Goal: Obtain resource: Download file/media

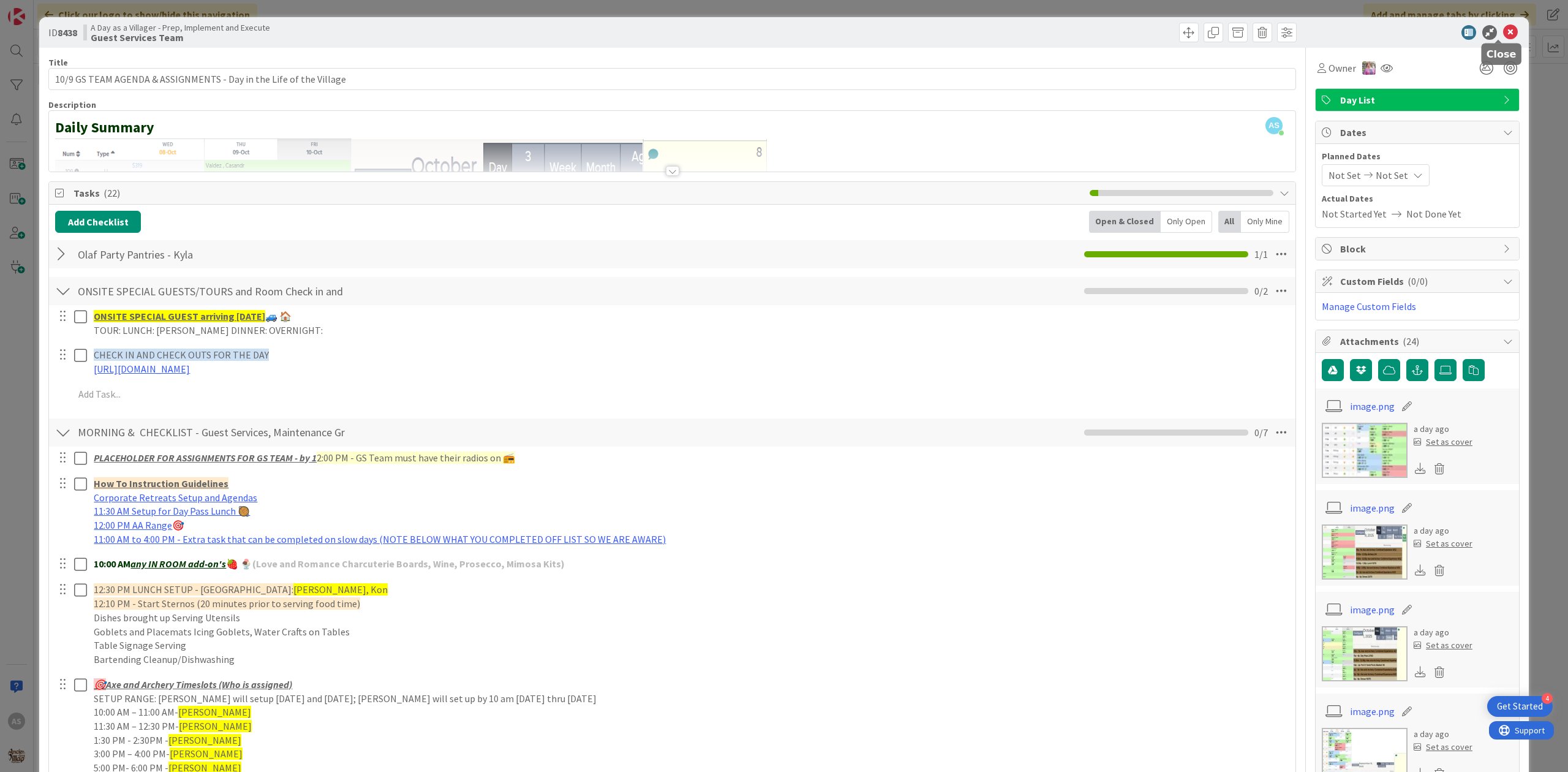
drag, startPoint x: 1503, startPoint y: 33, endPoint x: 1093, endPoint y: 214, distance: 448.2
click at [1503, 36] on icon at bounding box center [1511, 33] width 15 height 15
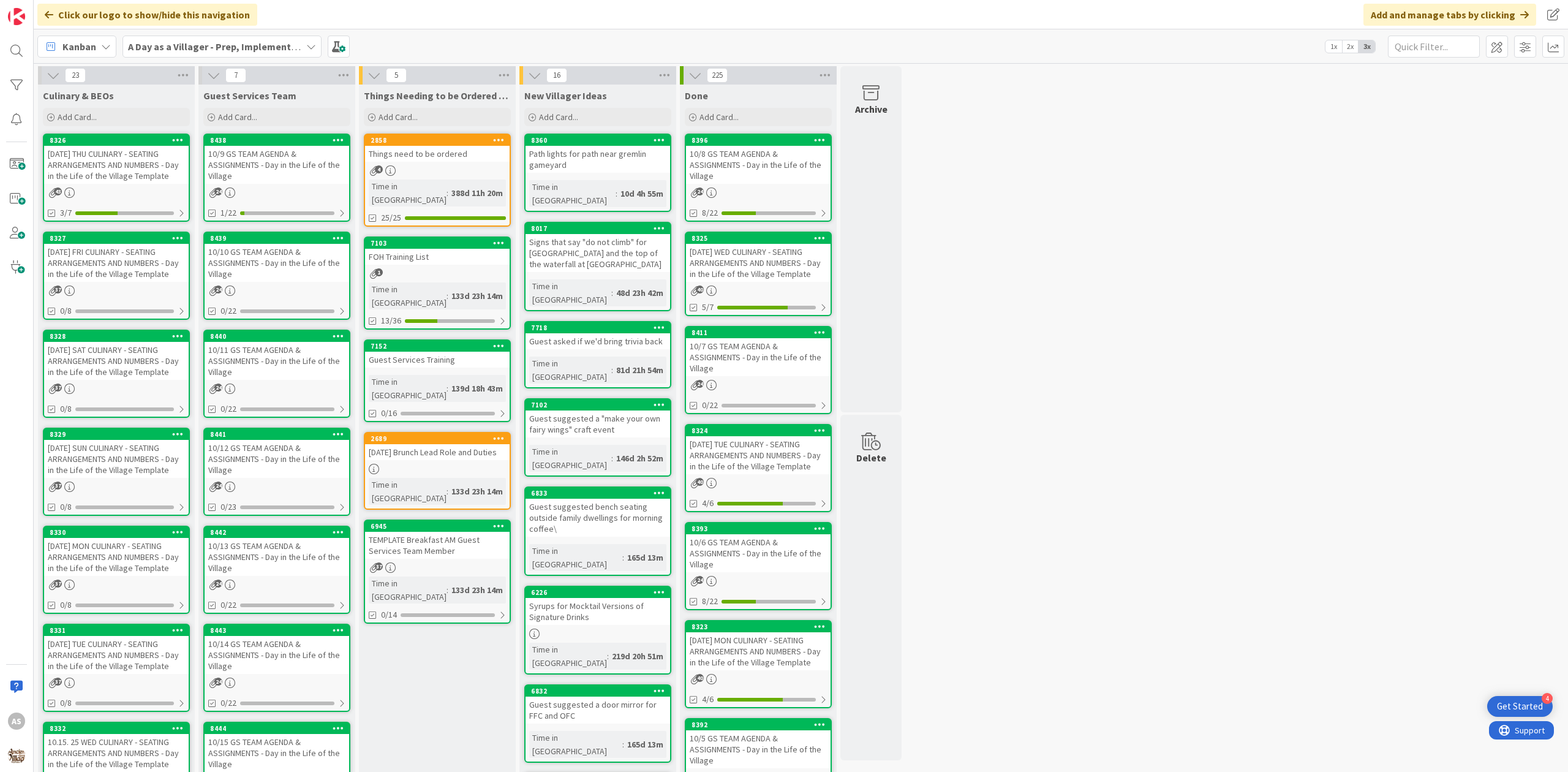
click at [238, 166] on div "10/9 GS TEAM AGENDA & ASSIGNMENTS - Day in the Life of the Village" at bounding box center [277, 165] width 145 height 38
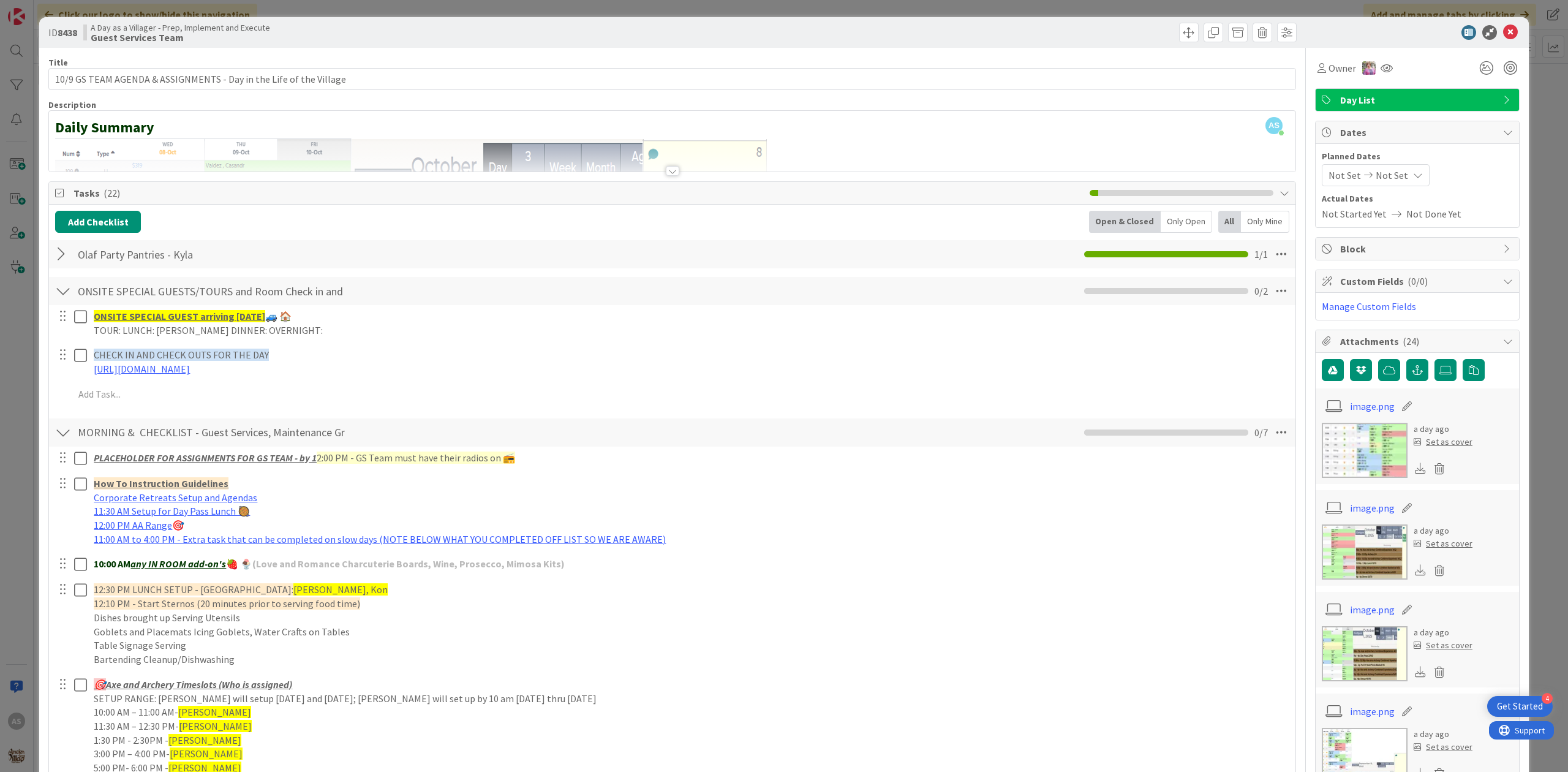
click at [62, 258] on div at bounding box center [63, 254] width 16 height 22
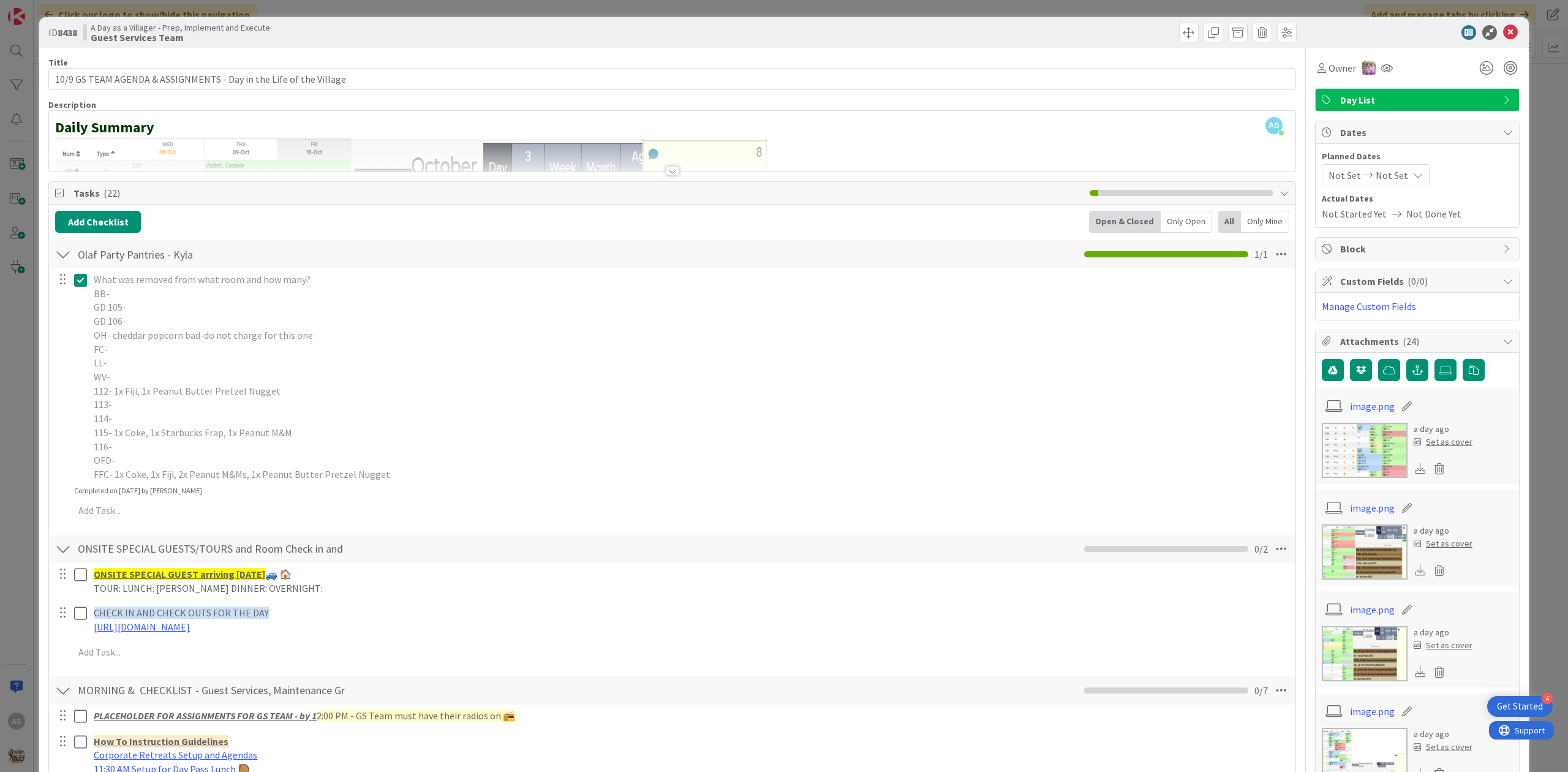
click at [84, 287] on icon at bounding box center [81, 280] width 13 height 15
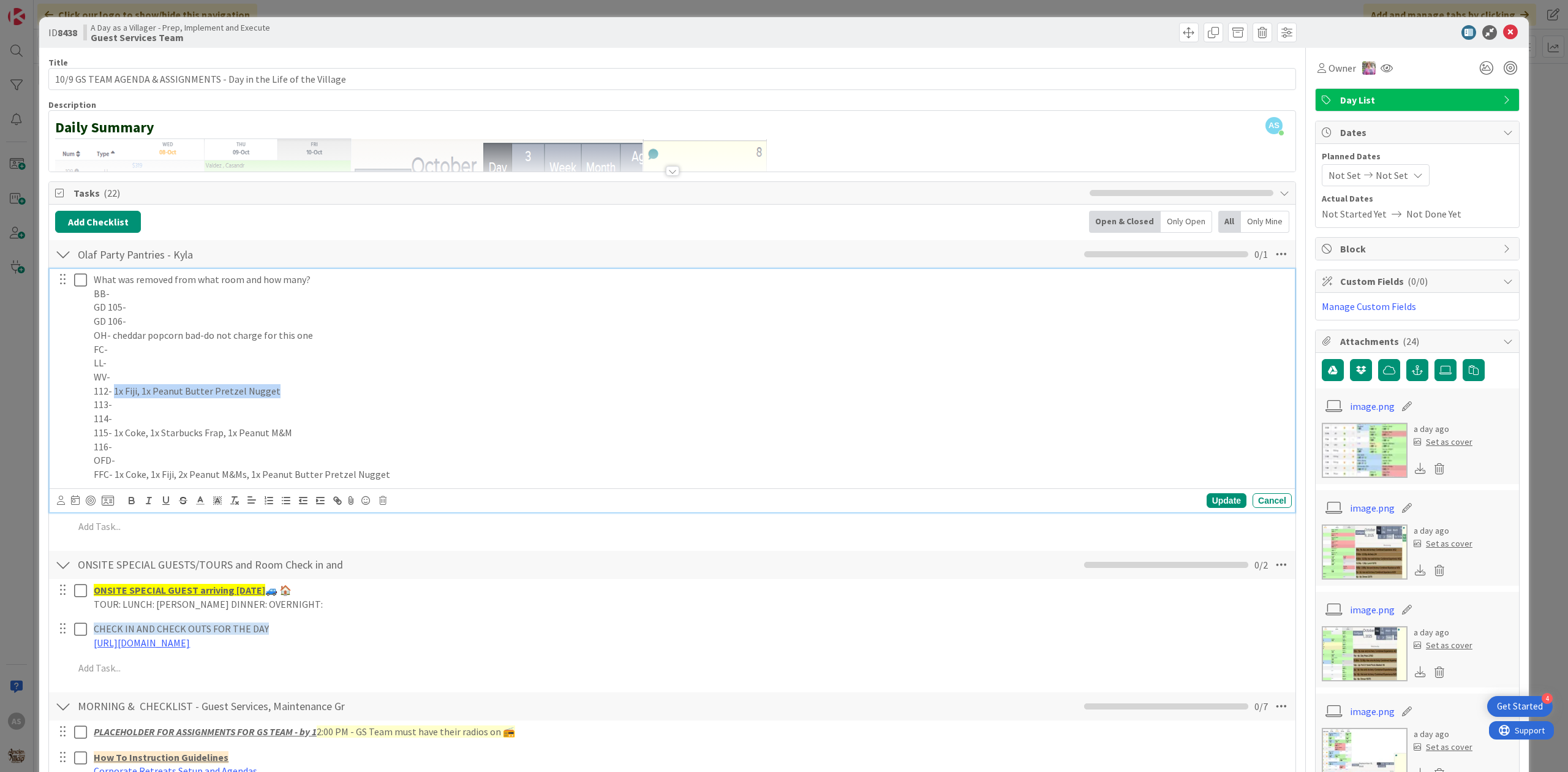
drag, startPoint x: 280, startPoint y: 388, endPoint x: 113, endPoint y: 388, distance: 167.0
click at [113, 388] on p "112- 1x Fiji, 1x Peanut Butter Pretzel Nugget" at bounding box center [691, 391] width 1194 height 14
copy p "1x Fiji, 1x Peanut Butter Pretzel Nugget"
drag, startPoint x: 306, startPoint y: 432, endPoint x: 114, endPoint y: 440, distance: 192.2
click at [114, 440] on p "115- 1x Coke, 1x Starbucks Frap, 1x Peanut M&M" at bounding box center [691, 433] width 1194 height 14
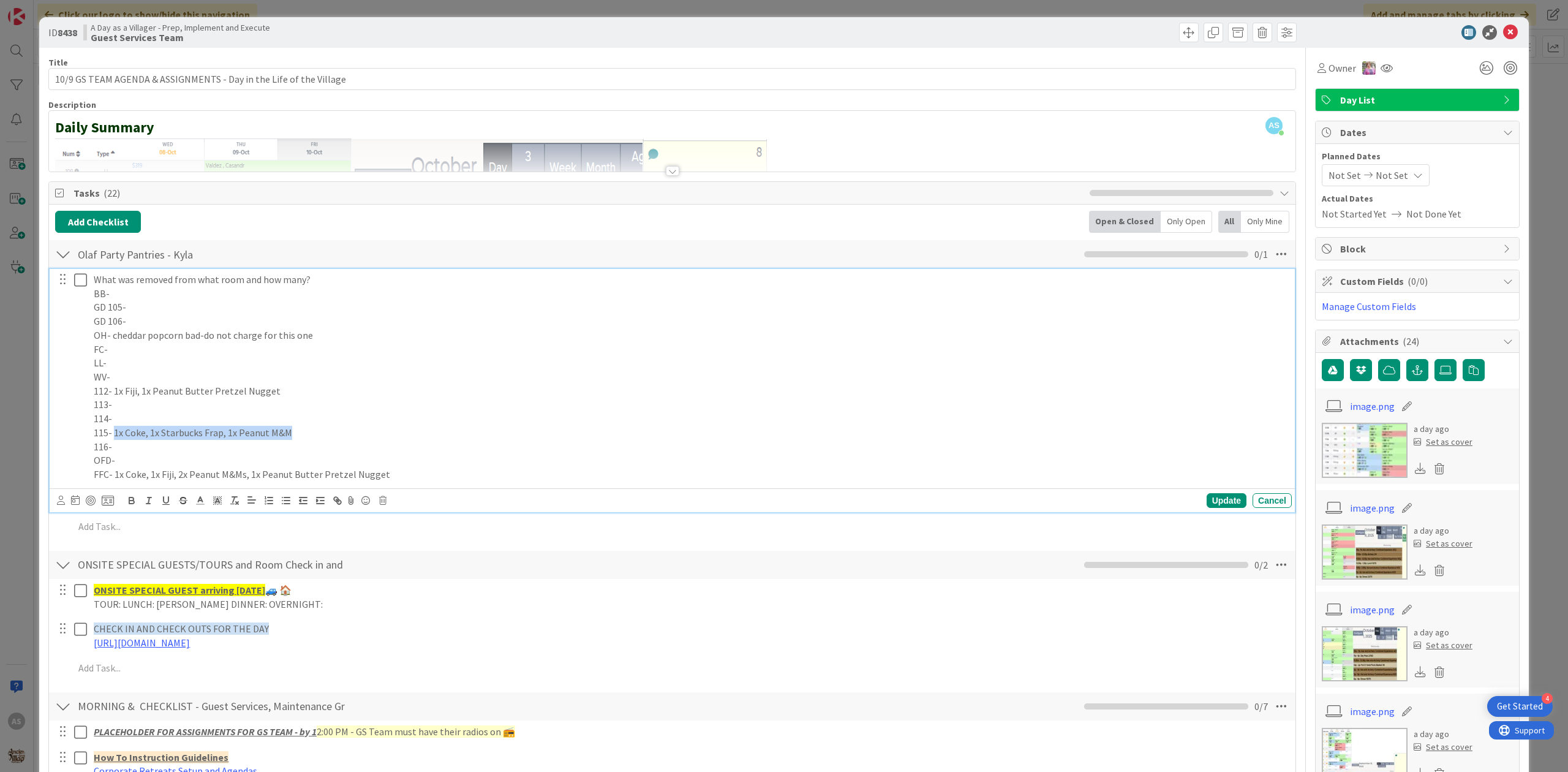
copy p "1x Coke, 1x Starbucks Frap, 1x Peanut M&M"
click at [405, 472] on p "FFC- 1x Coke, 1x Fiji, 2x Peanut M&Ms, 1x Peanut Butter Pretzel Nugget" at bounding box center [691, 474] width 1194 height 14
drag, startPoint x: 399, startPoint y: 481, endPoint x: 116, endPoint y: 483, distance: 283.0
click at [116, 483] on div "What was removed from what room and how many? BB- GD 105- GD 106- OH- cheddar p…" at bounding box center [690, 377] width 1203 height 216
copy p "1x Coke, 1x Fiji, 2x Peanut M&Ms, 1x Peanut Butter Pretzel Nugget"
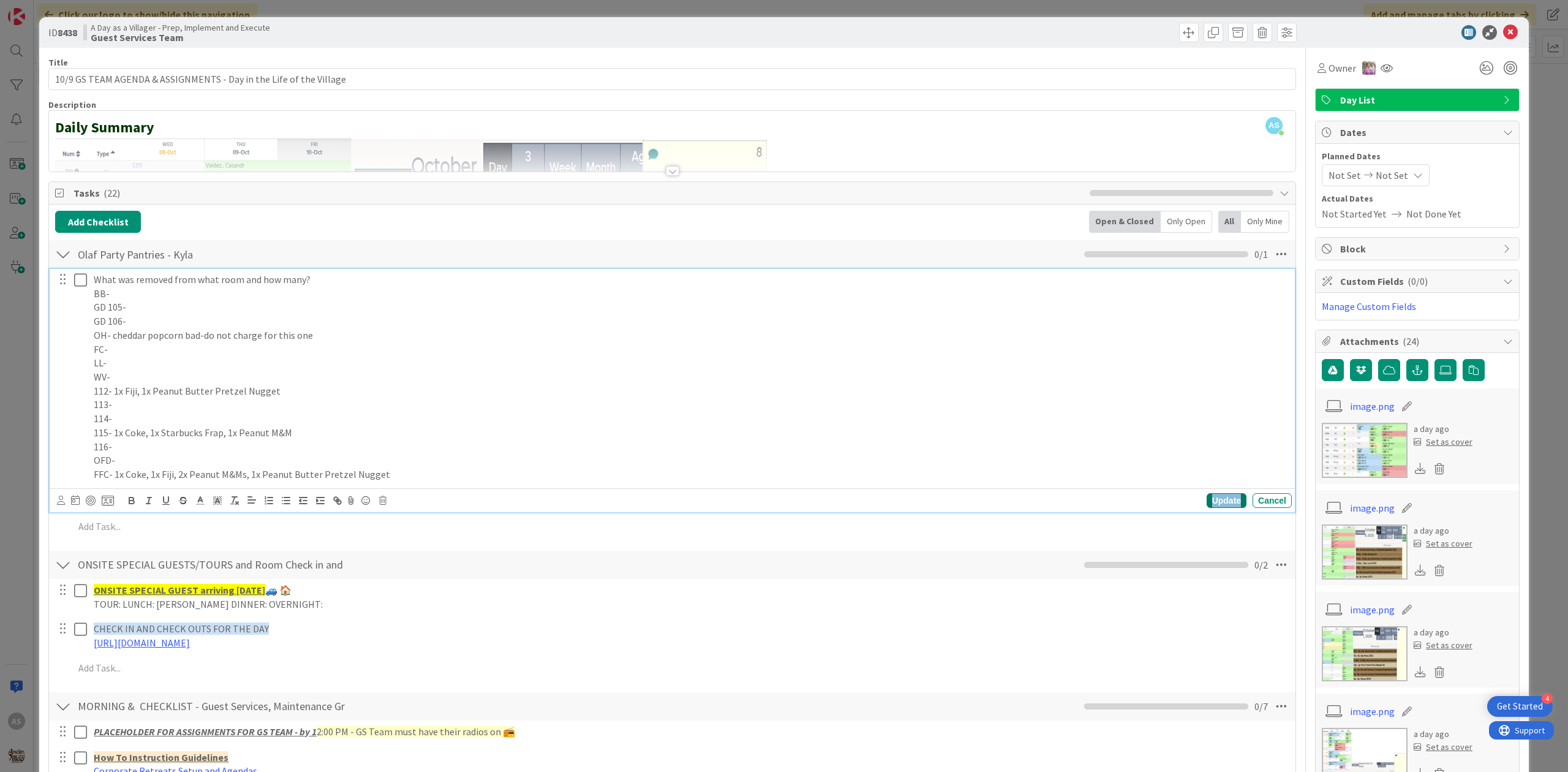
click at [1207, 503] on div "Update" at bounding box center [1227, 501] width 39 height 15
drag, startPoint x: 84, startPoint y: 279, endPoint x: 70, endPoint y: 276, distance: 14.3
click at [77, 276] on icon at bounding box center [81, 280] width 13 height 15
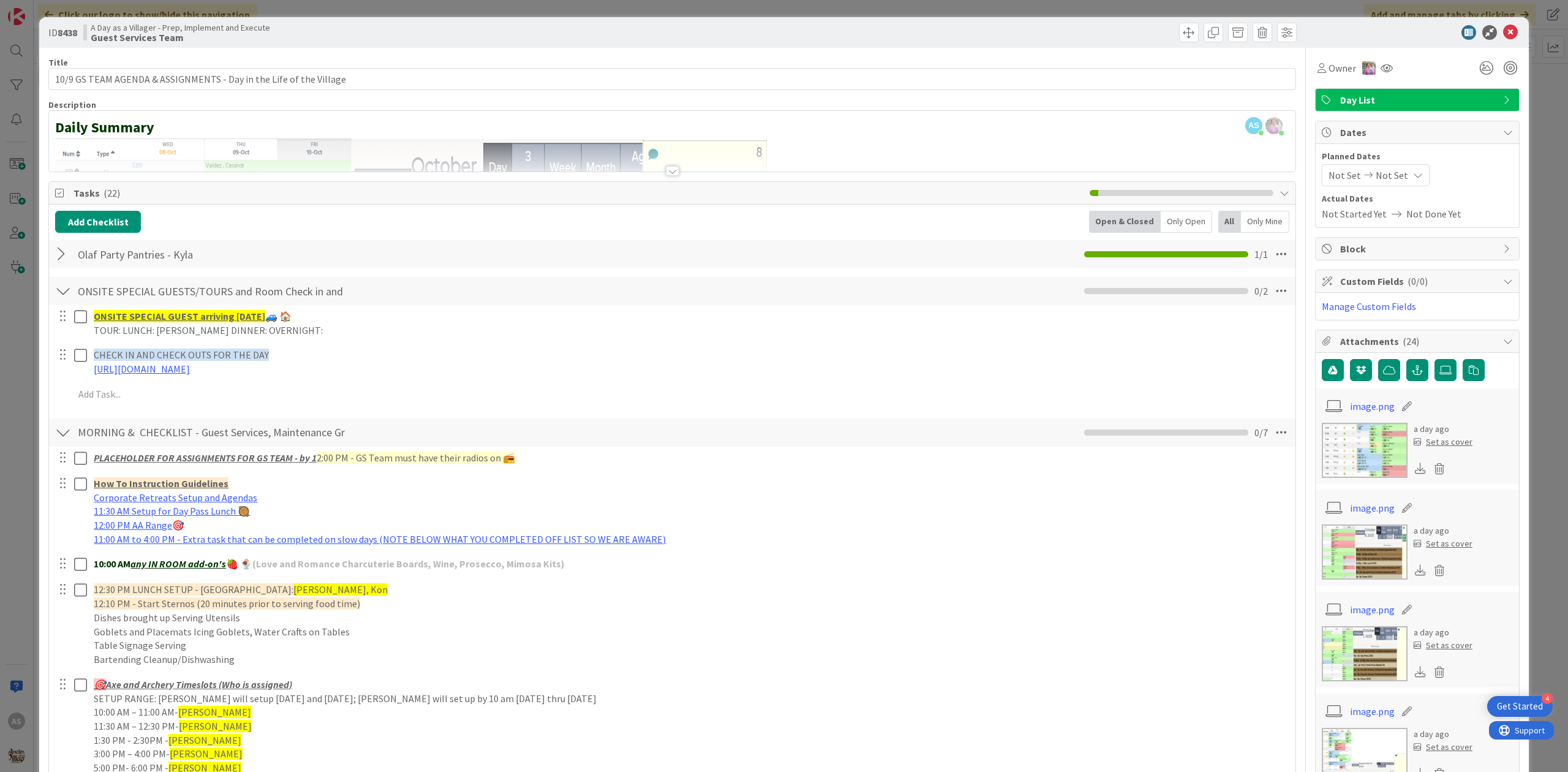
scroll to position [82, 0]
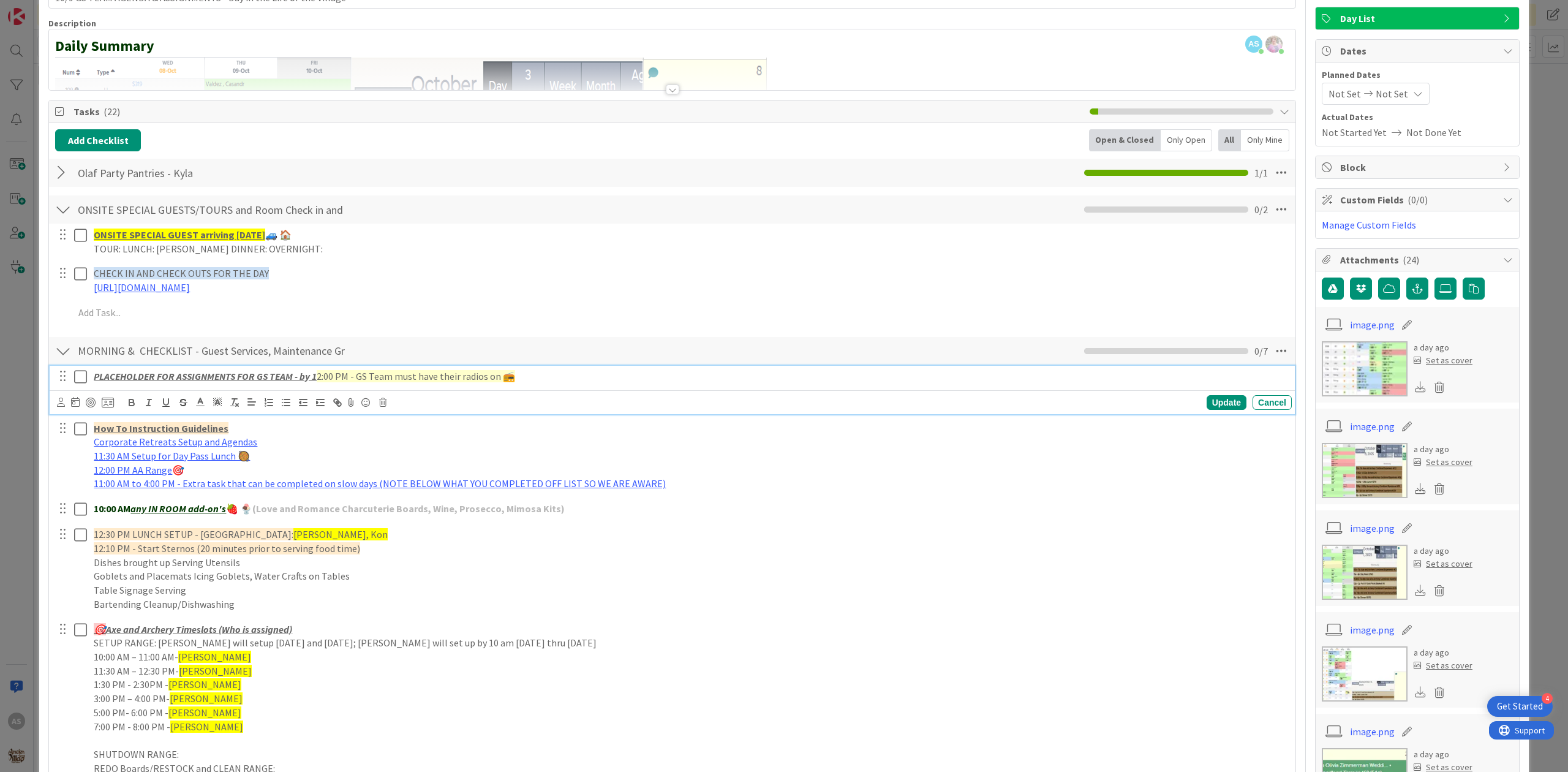
click at [84, 377] on icon at bounding box center [81, 377] width 13 height 15
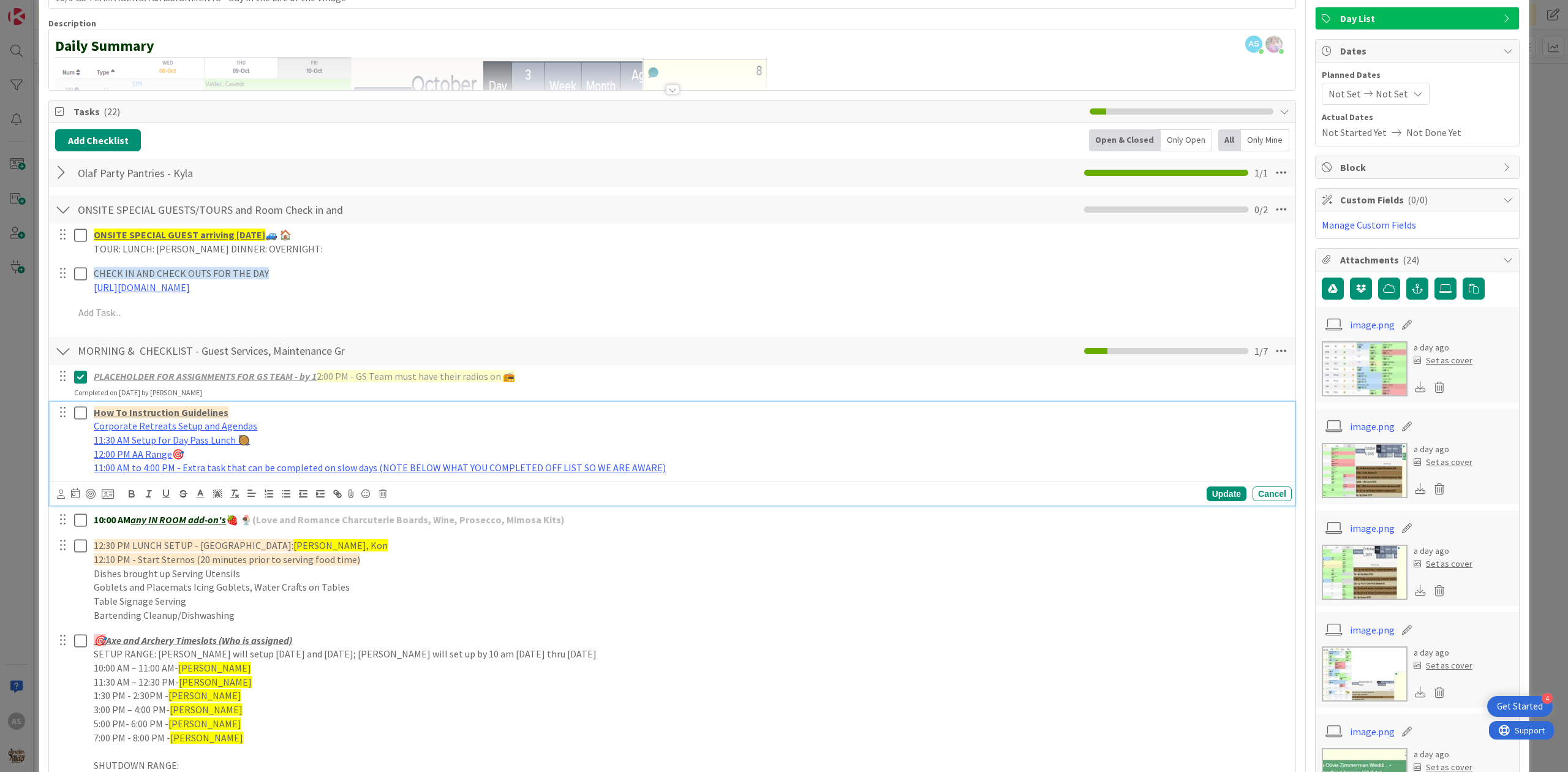
click at [81, 418] on icon at bounding box center [81, 413] width 13 height 15
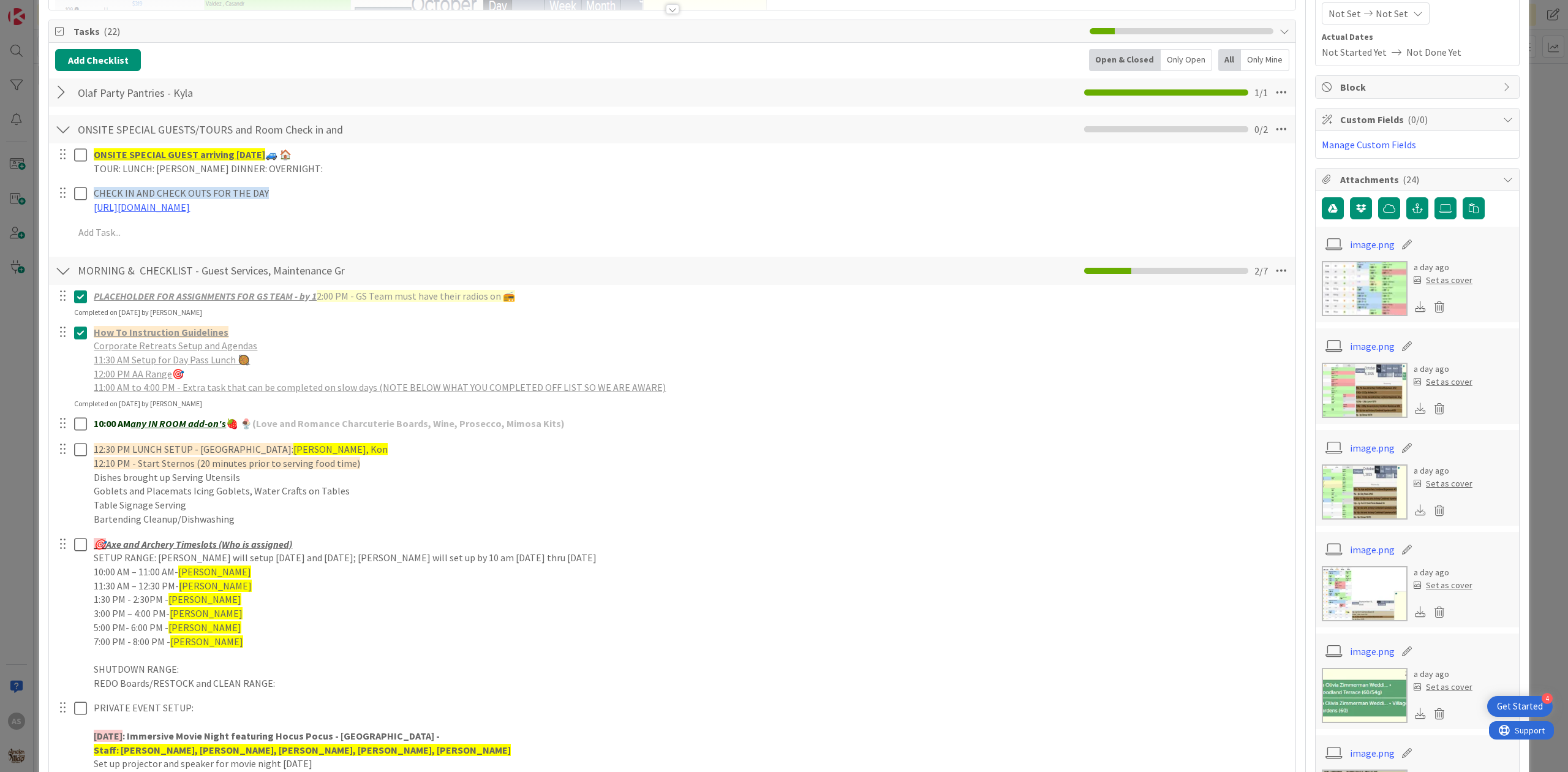
scroll to position [245, 0]
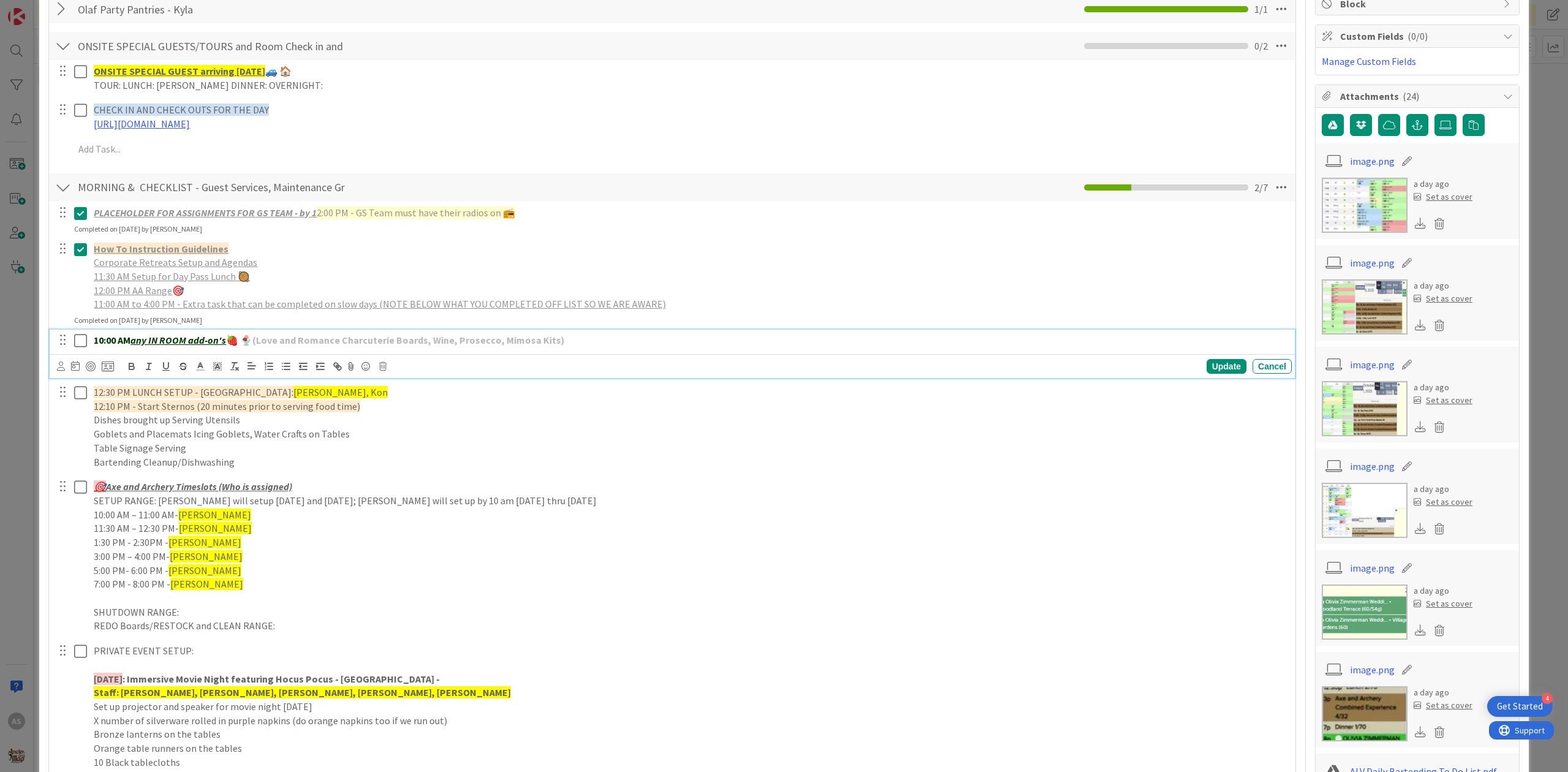
click at [78, 339] on icon at bounding box center [81, 341] width 13 height 15
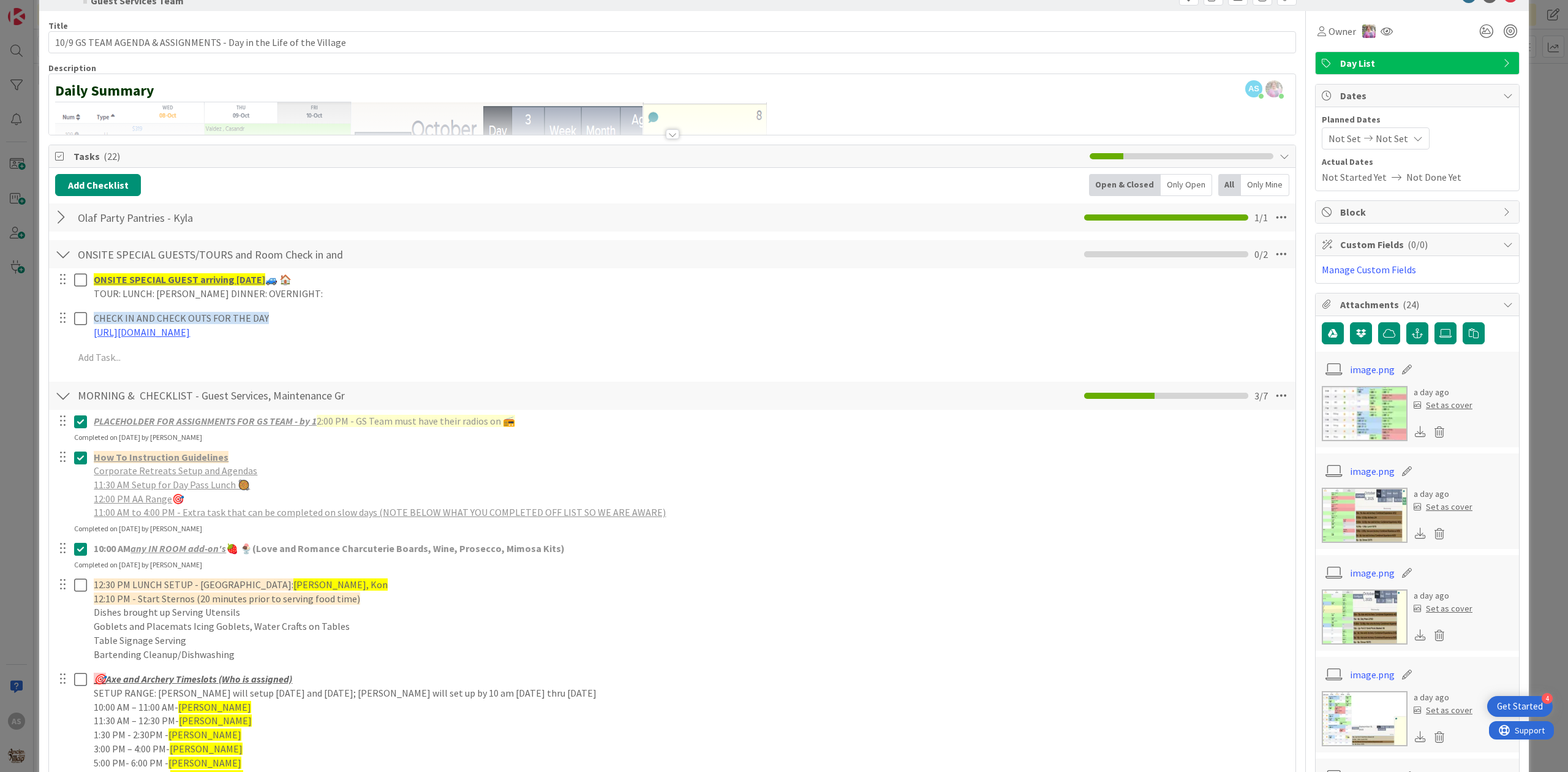
scroll to position [0, 0]
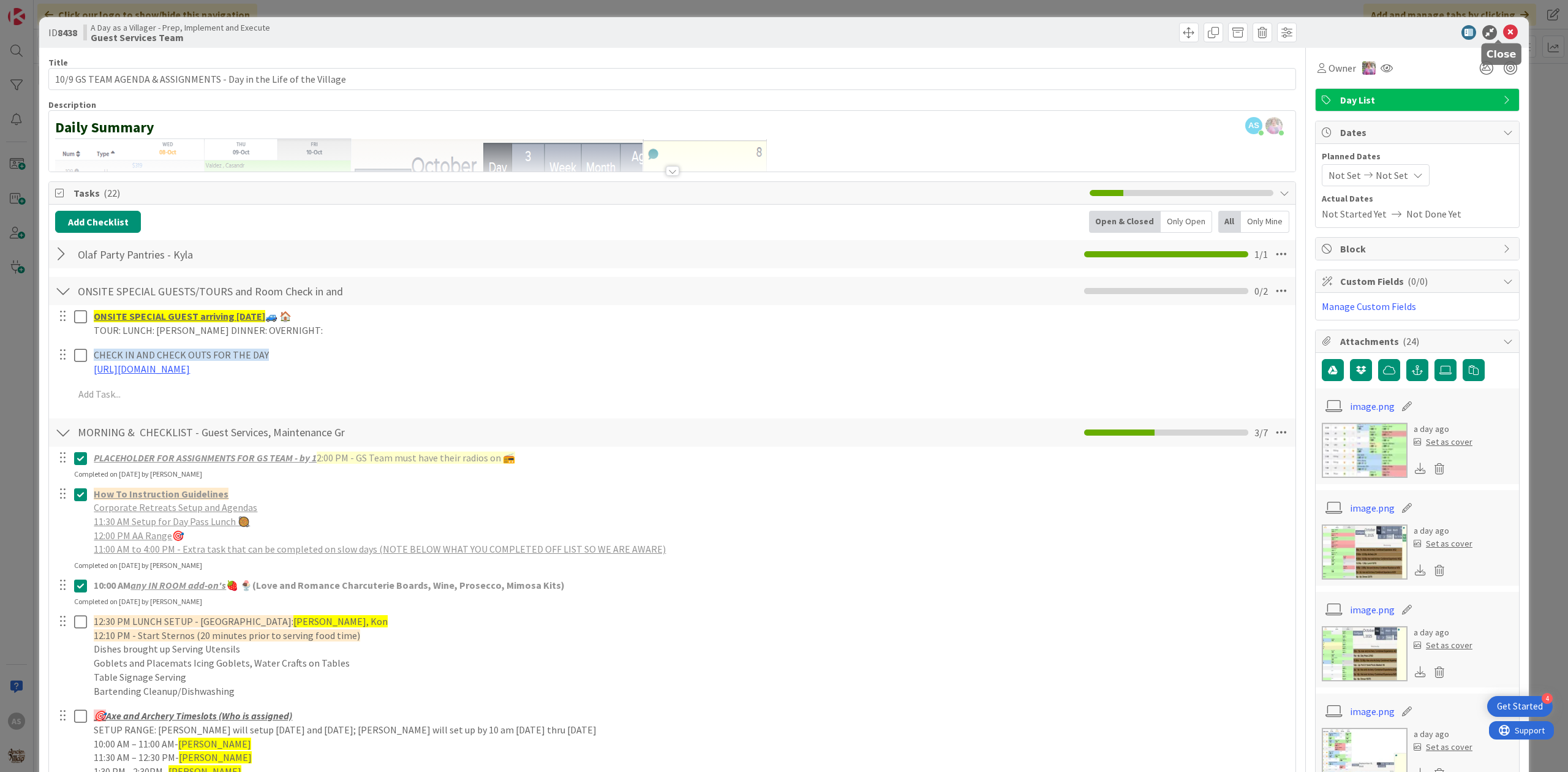
click at [1503, 37] on icon at bounding box center [1511, 33] width 15 height 15
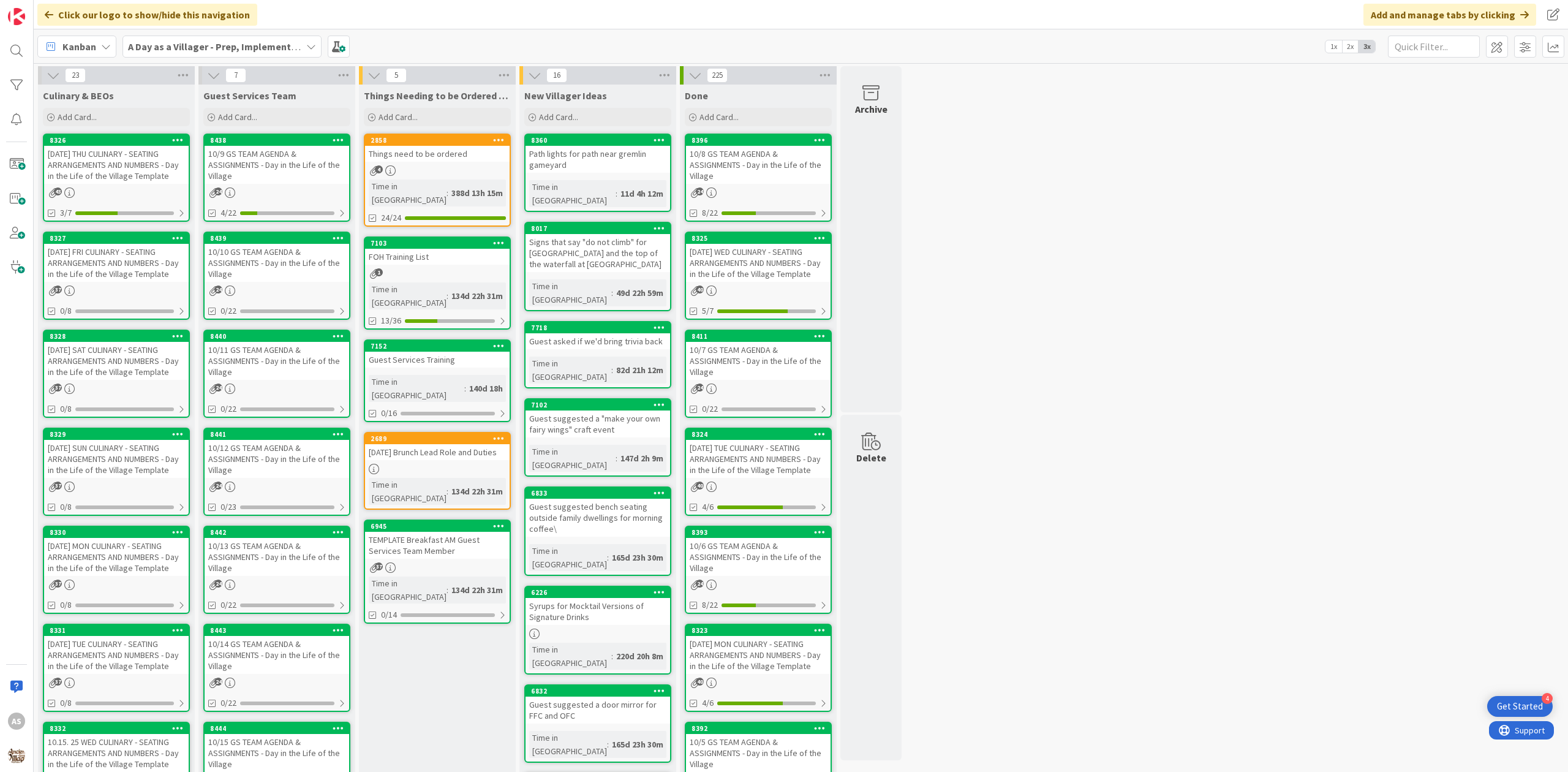
click at [71, 173] on div "[DATE] THU CULINARY - SEATING ARRANGEMENTS AND NUMBERS - Day in the Life of the…" at bounding box center [117, 165] width 145 height 38
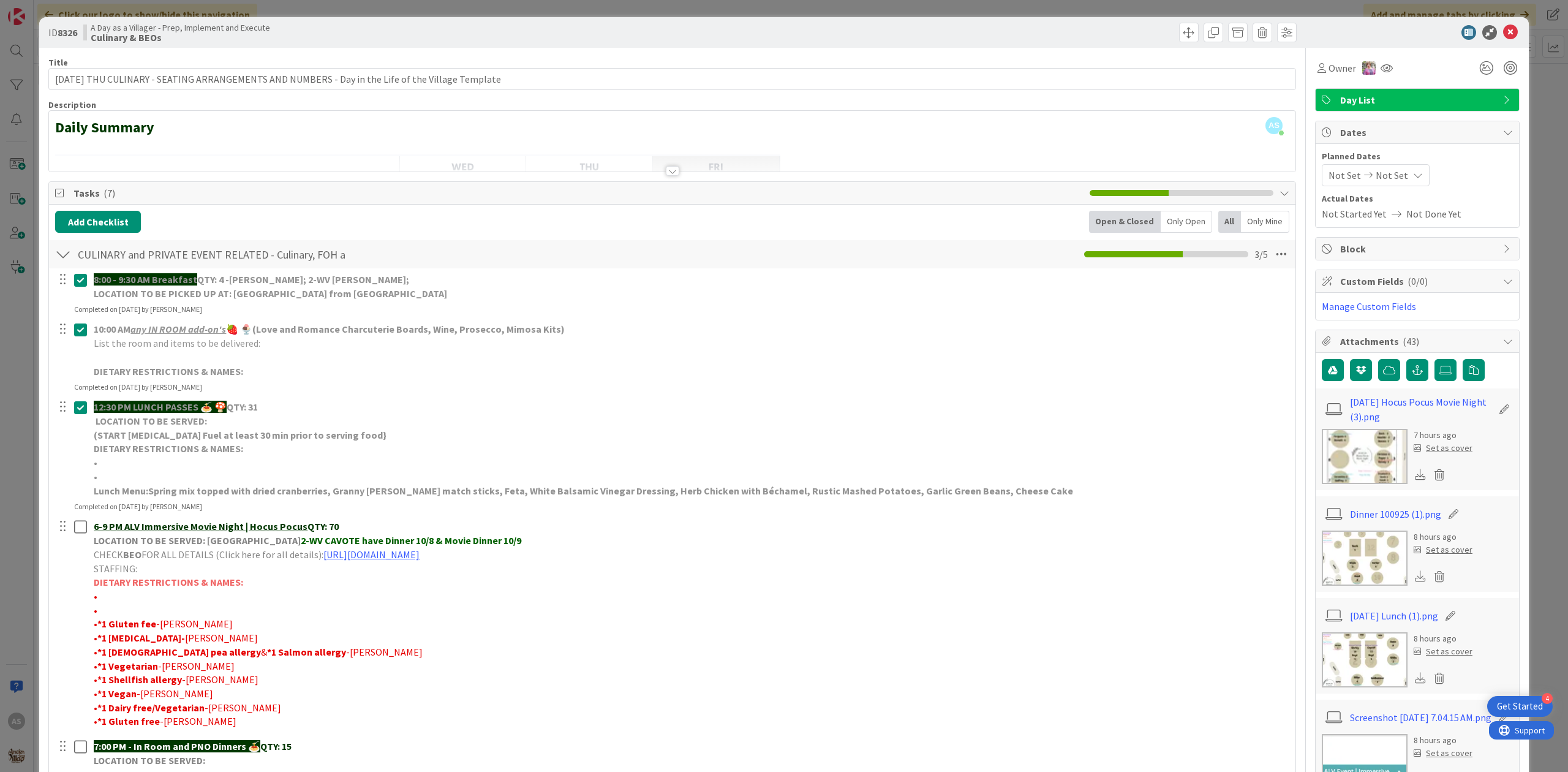
click at [1354, 577] on img at bounding box center [1364, 558] width 86 height 55
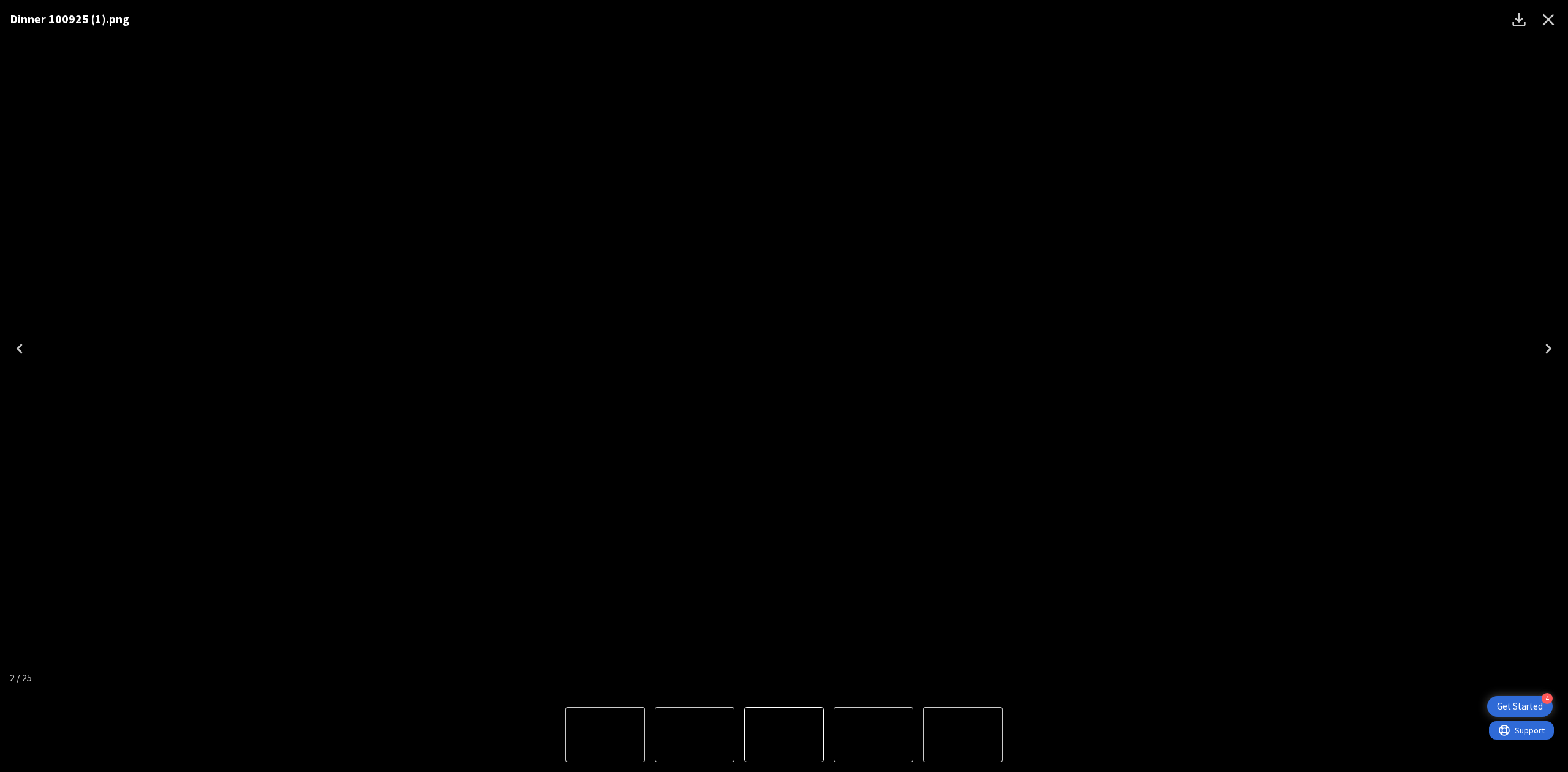
click at [1552, 17] on icon "Close" at bounding box center [1549, 20] width 11 height 11
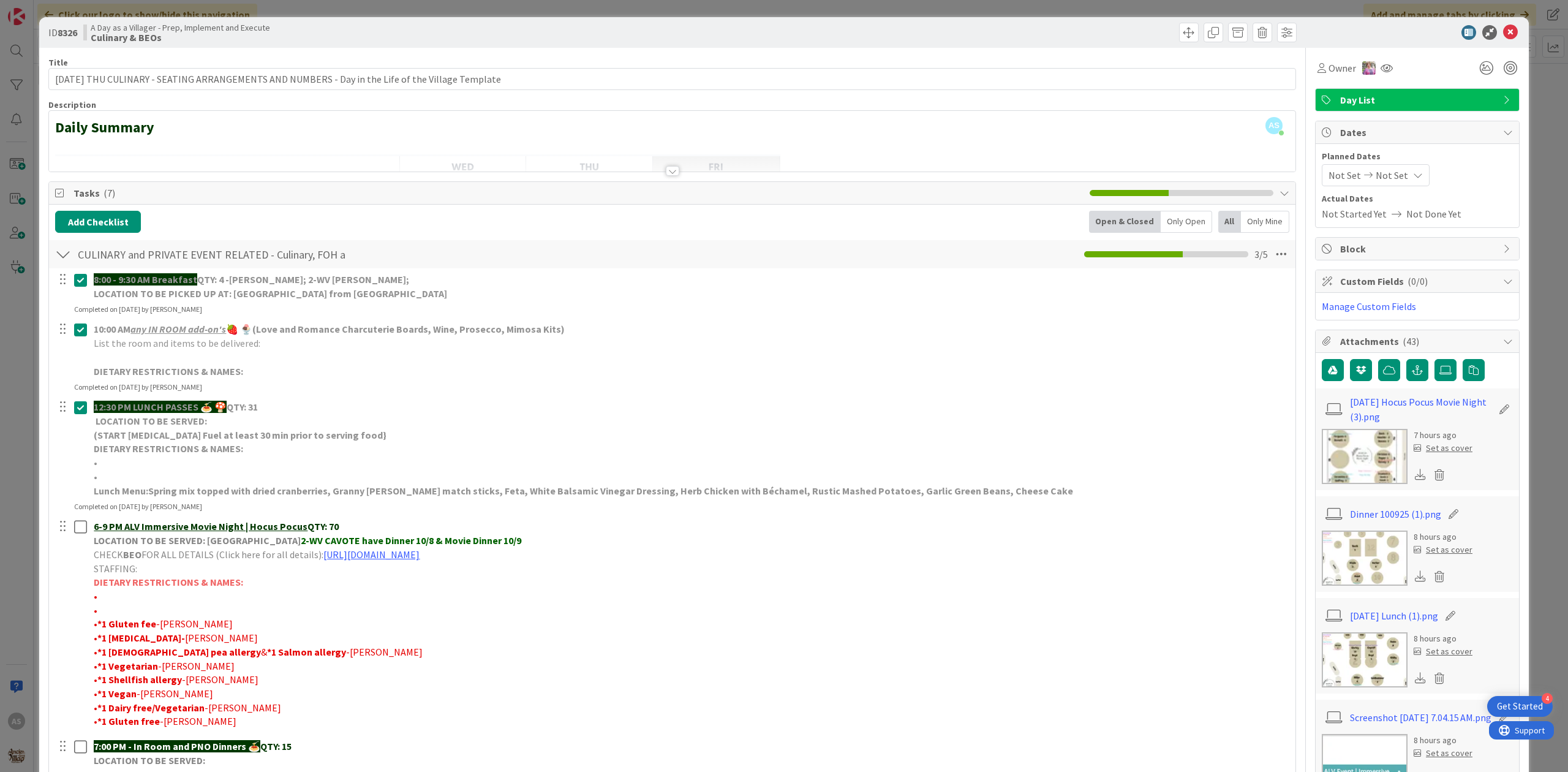
click at [1372, 469] on img at bounding box center [1364, 456] width 86 height 55
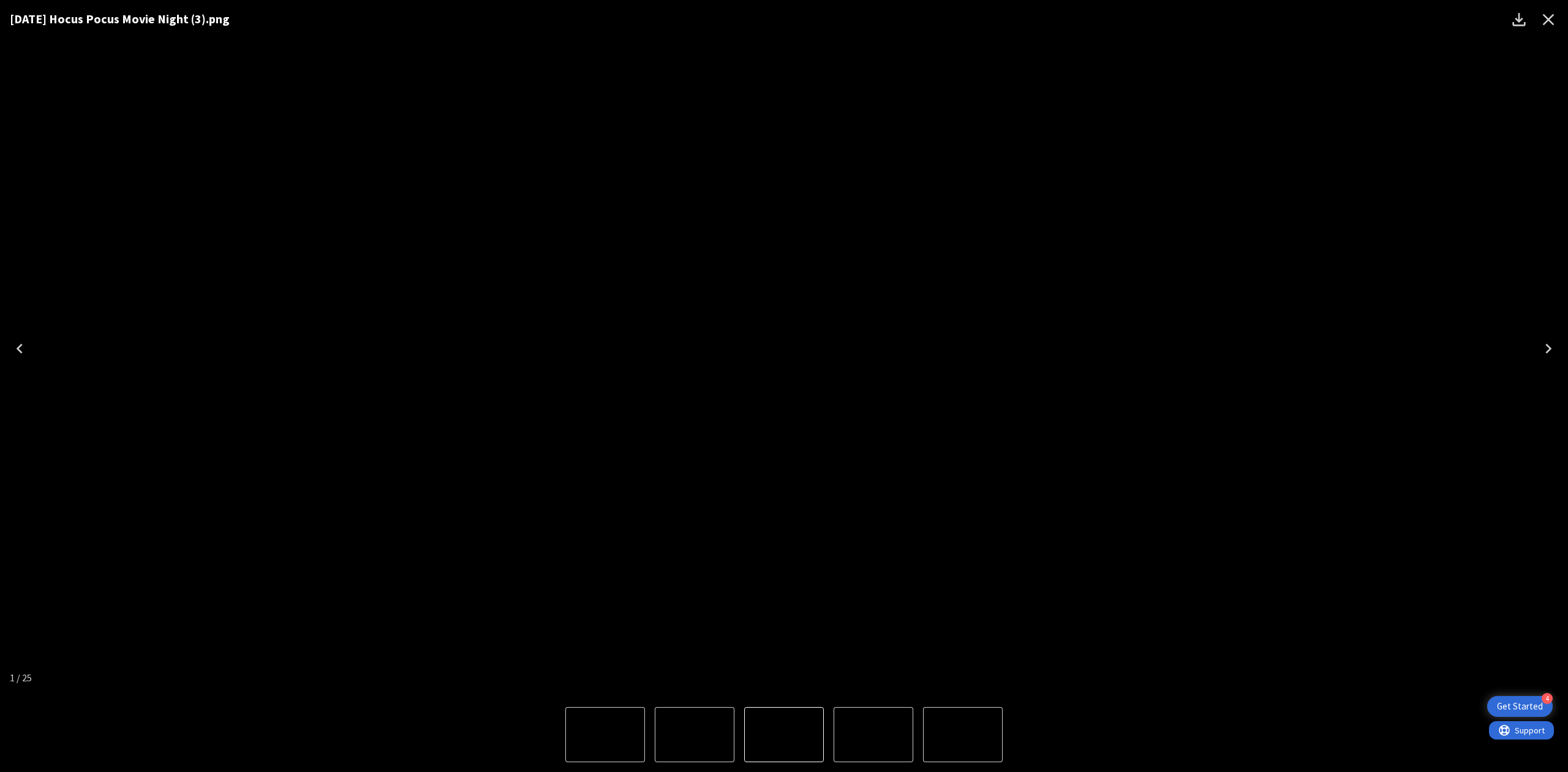
drag, startPoint x: 684, startPoint y: 309, endPoint x: 729, endPoint y: 198, distance: 119.8
click at [784, 349] on img "1 of 25" at bounding box center [784, 349] width 0 height 0
drag, startPoint x: 855, startPoint y: 317, endPoint x: 1519, endPoint y: 21, distance: 727.0
click at [1519, 21] on icon "Download" at bounding box center [1519, 20] width 13 height 13
